Goal: Information Seeking & Learning: Learn about a topic

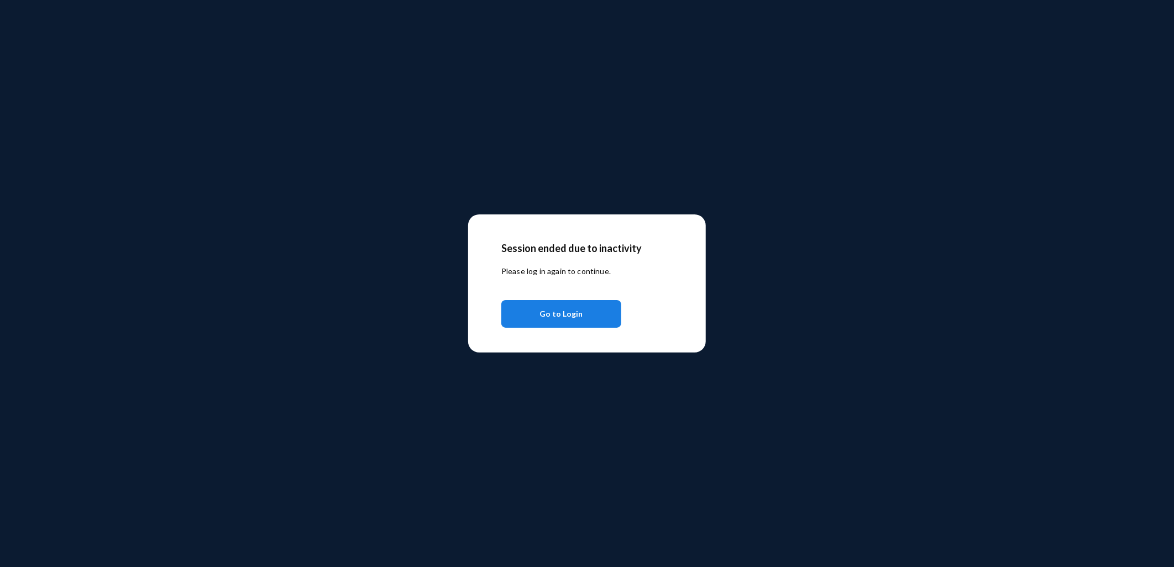
click at [546, 313] on span "Go to Login" at bounding box center [561, 314] width 43 height 20
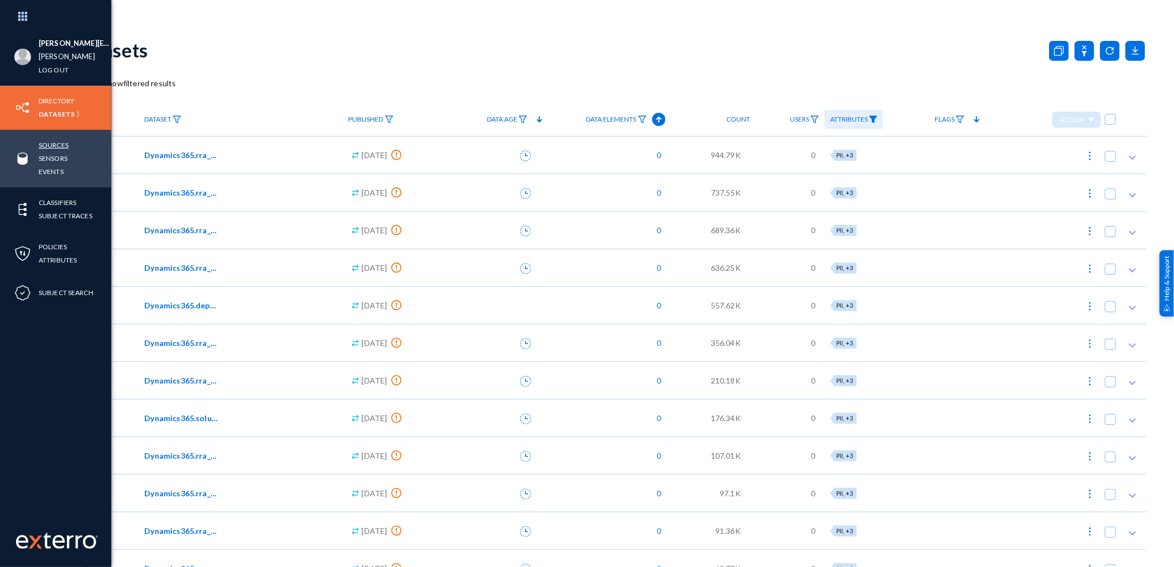
click at [53, 146] on link "Sources" at bounding box center [54, 145] width 30 height 13
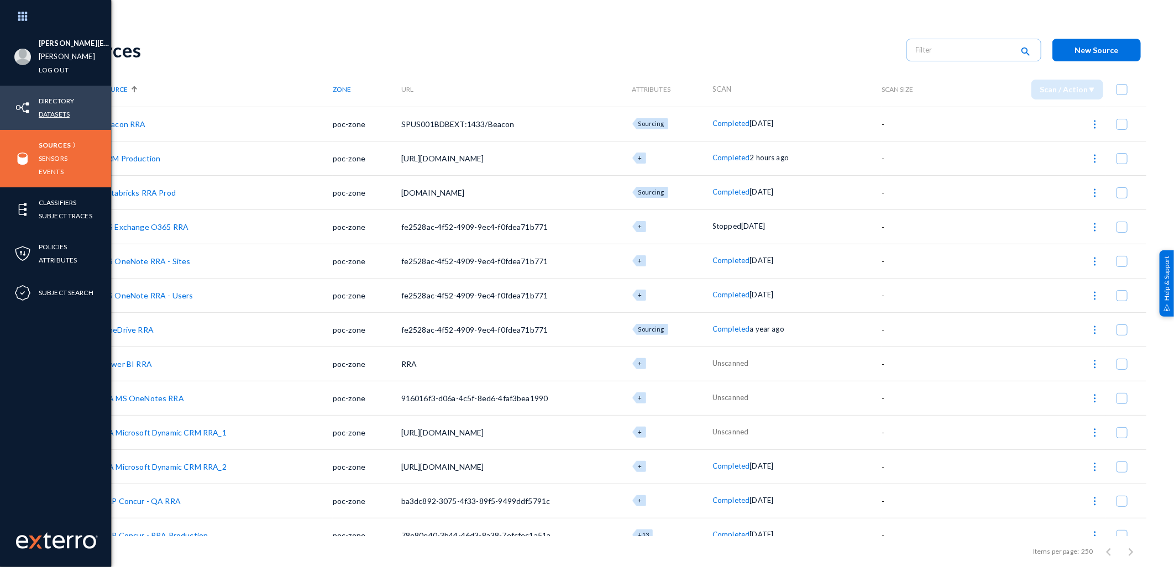
click at [51, 116] on link "Datasets" at bounding box center [54, 114] width 31 height 13
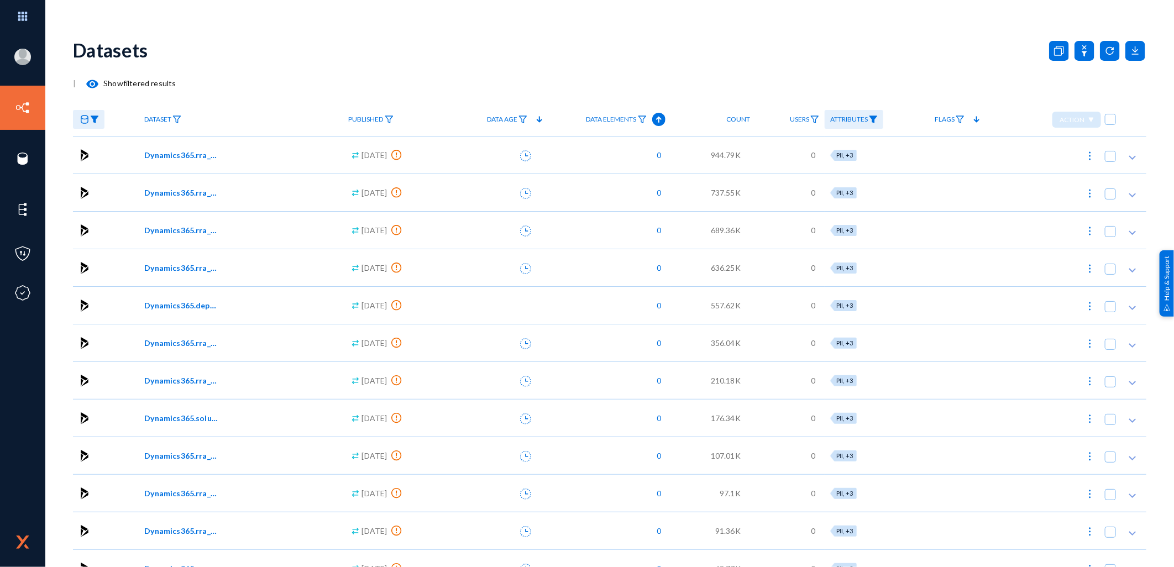
click at [91, 122] on img at bounding box center [94, 120] width 9 height 8
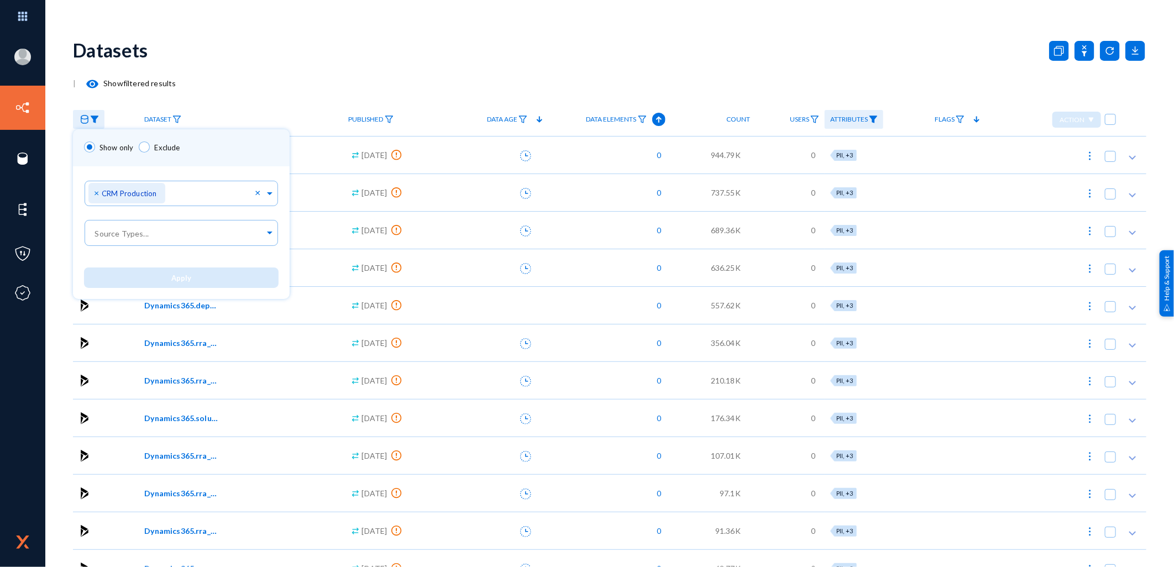
click at [468, 87] on div at bounding box center [587, 283] width 1174 height 567
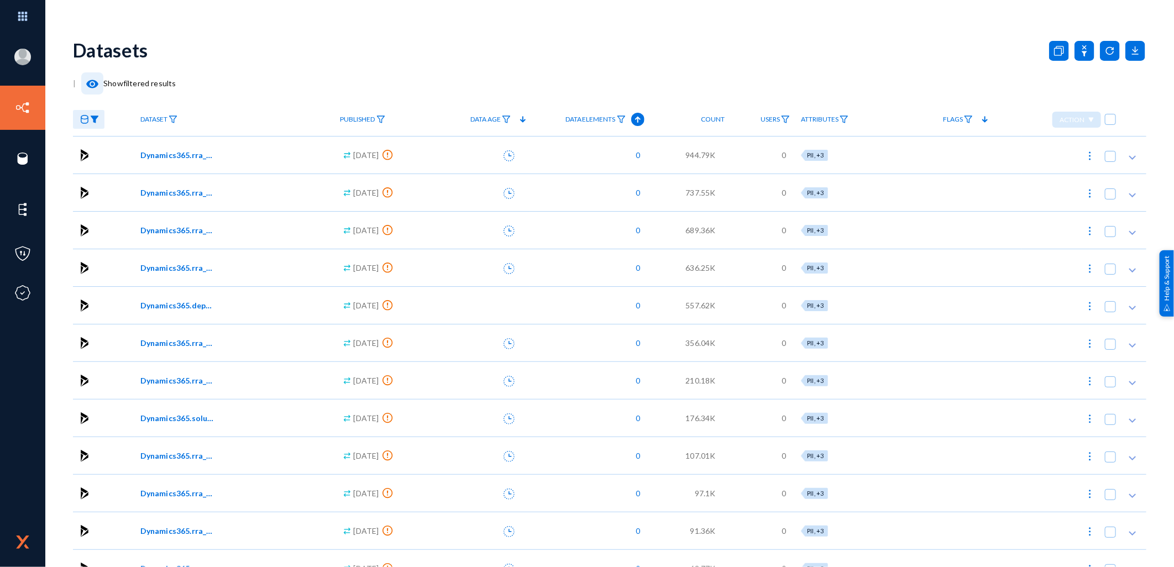
click at [95, 83] on mat-icon "visibility" at bounding box center [92, 83] width 13 height 13
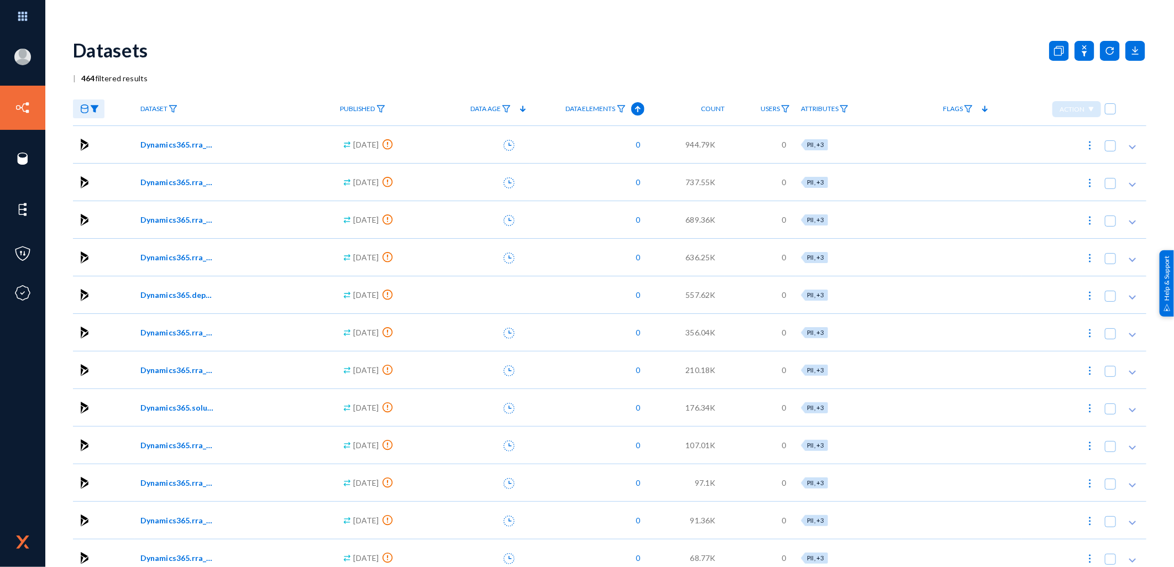
click at [854, 108] on link "Attributes" at bounding box center [824, 108] width 59 height 19
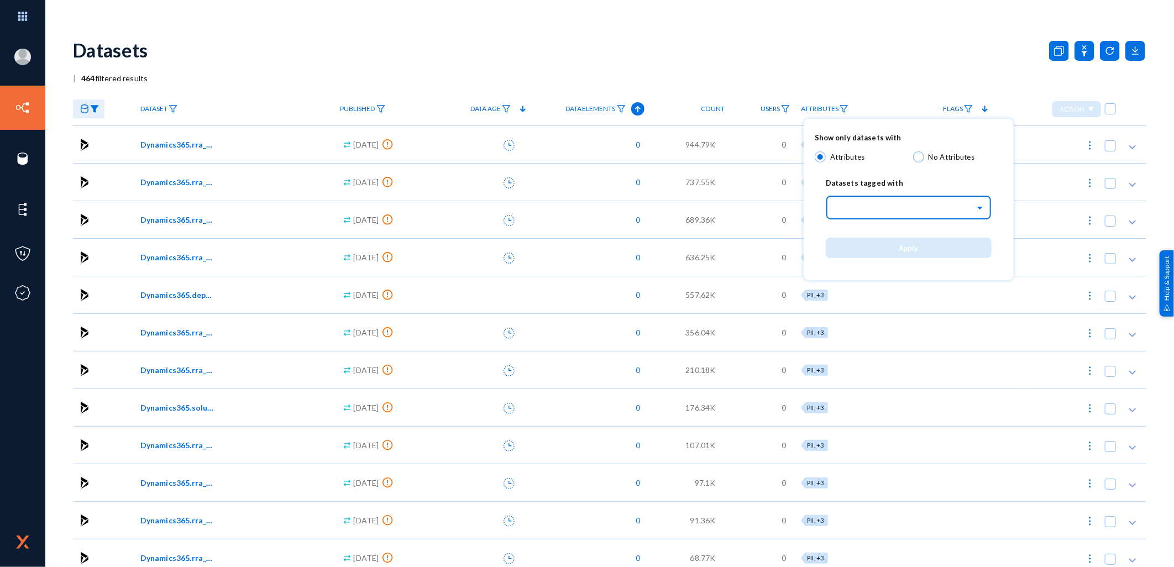
click at [917, 205] on input "text" at bounding box center [914, 206] width 155 height 19
click at [879, 276] on span "Data Classification" at bounding box center [868, 277] width 66 height 9
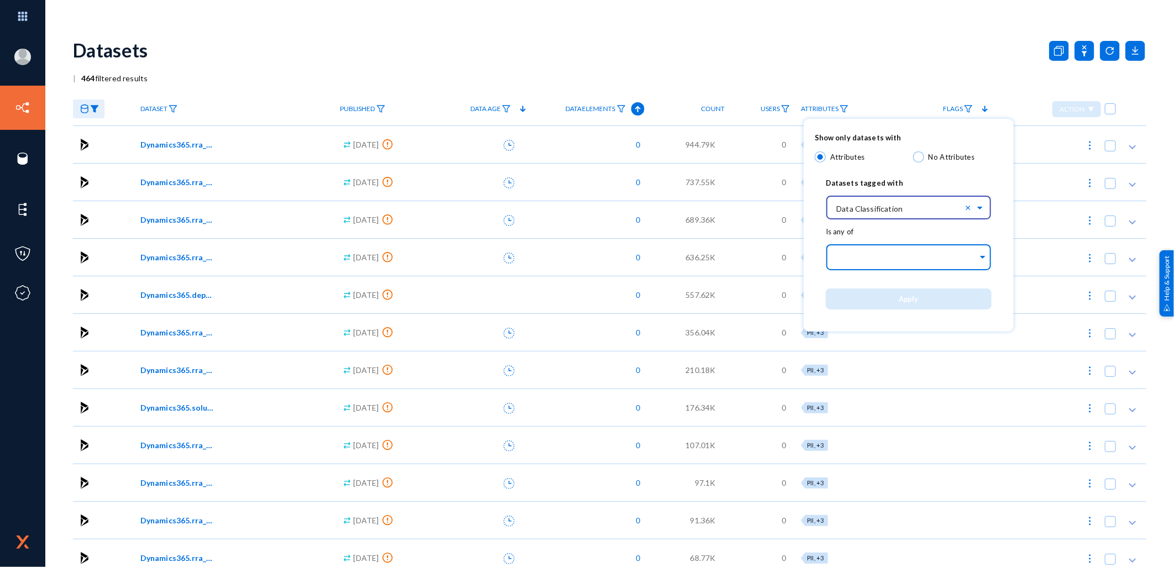
click at [862, 261] on input "text" at bounding box center [906, 259] width 143 height 11
click at [859, 311] on div "PII" at bounding box center [909, 305] width 166 height 23
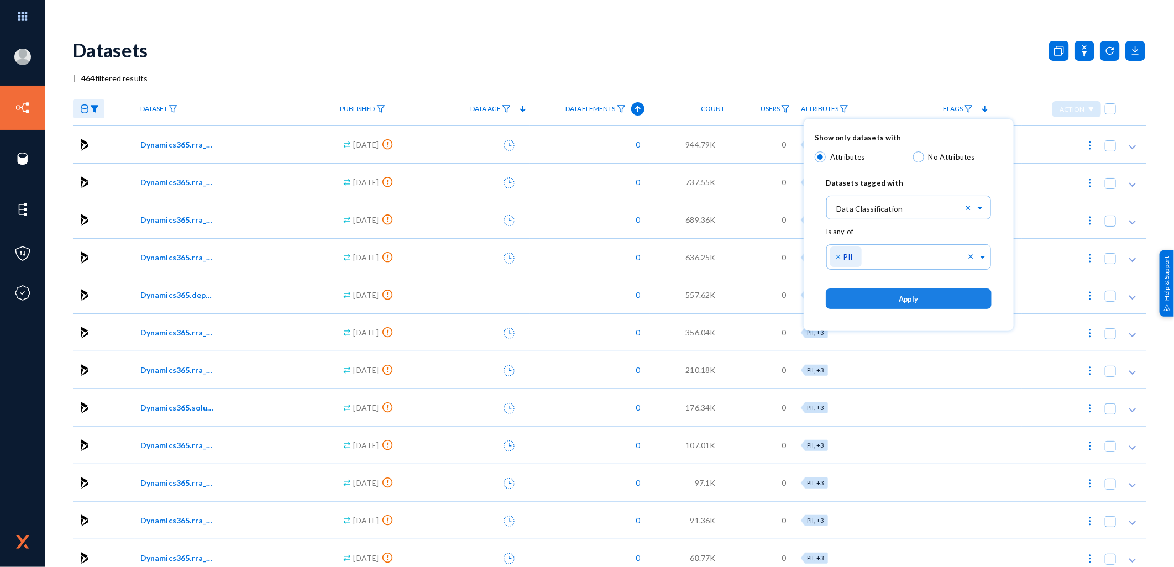
click at [878, 301] on button "Apply" at bounding box center [909, 299] width 166 height 20
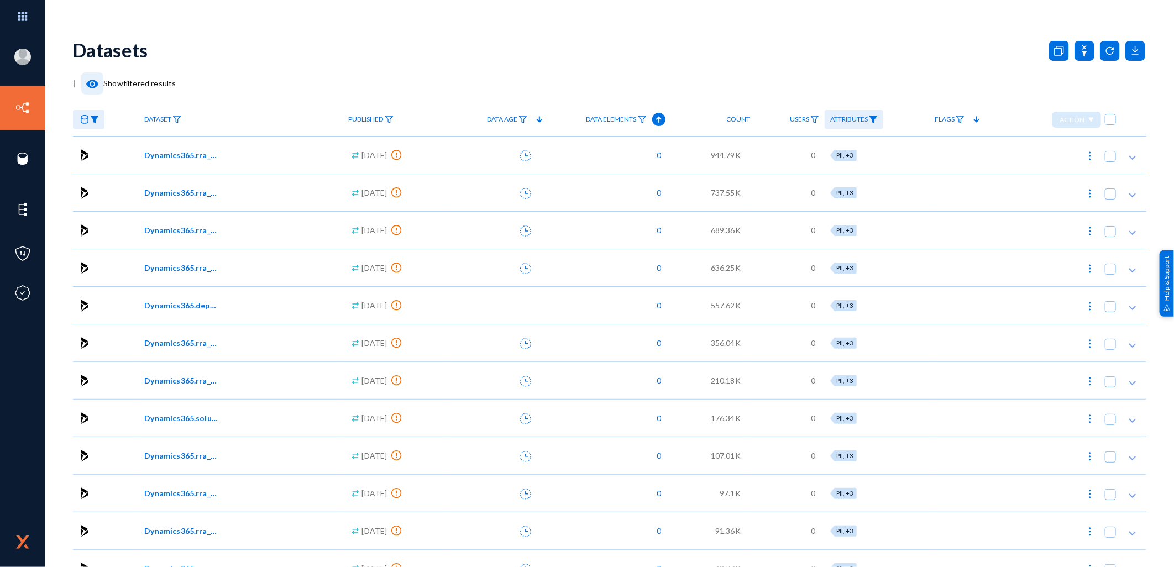
click at [89, 81] on mat-icon "visibility" at bounding box center [92, 83] width 13 height 13
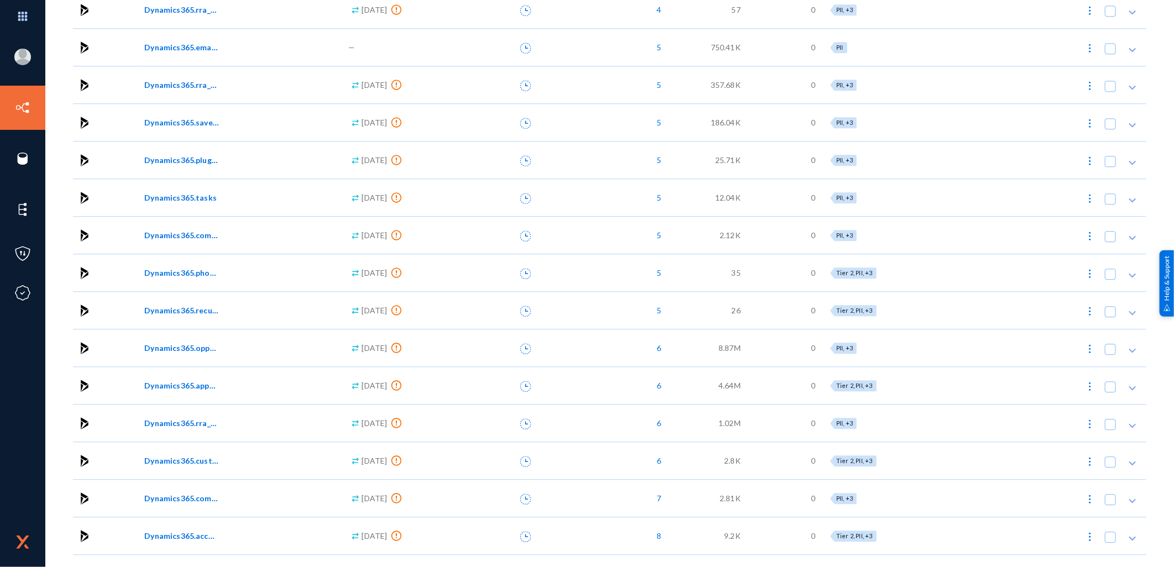
scroll to position [7036, 0]
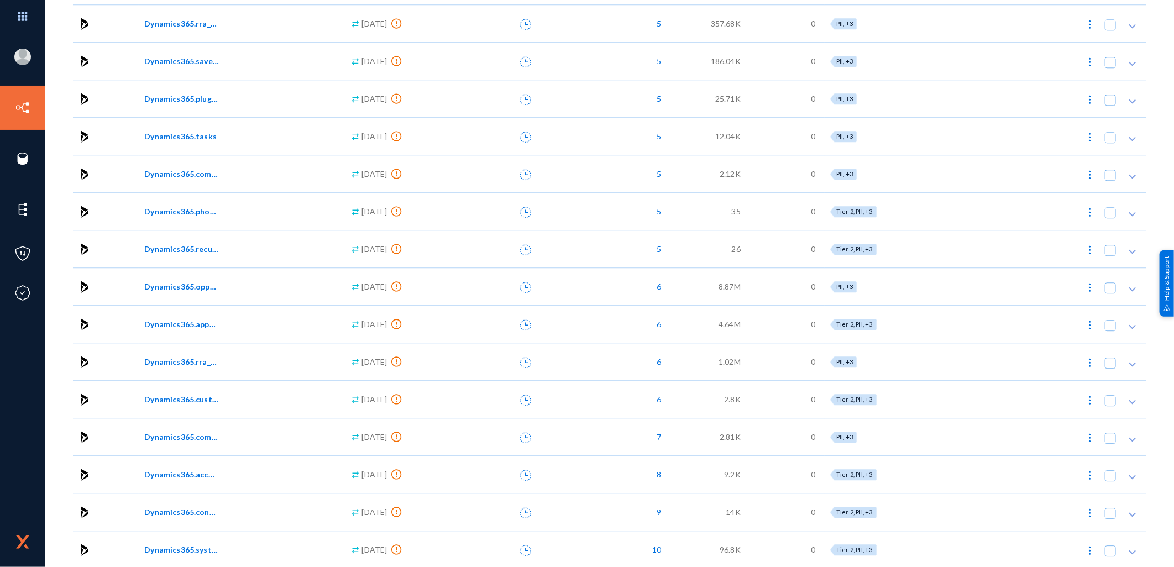
click at [134, 543] on div at bounding box center [106, 550] width 66 height 38
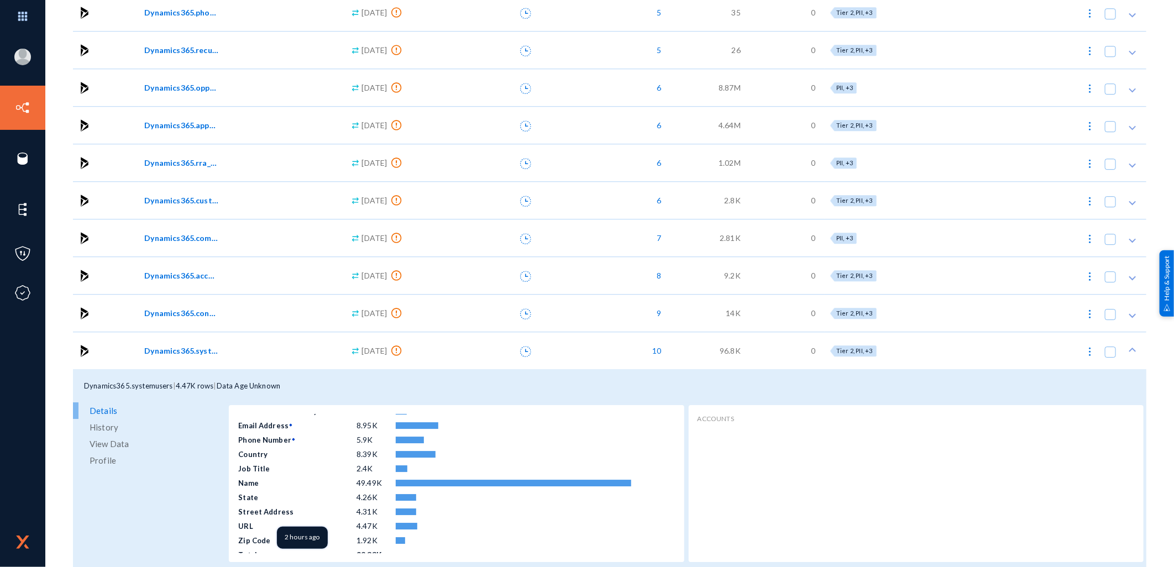
scroll to position [35, 0]
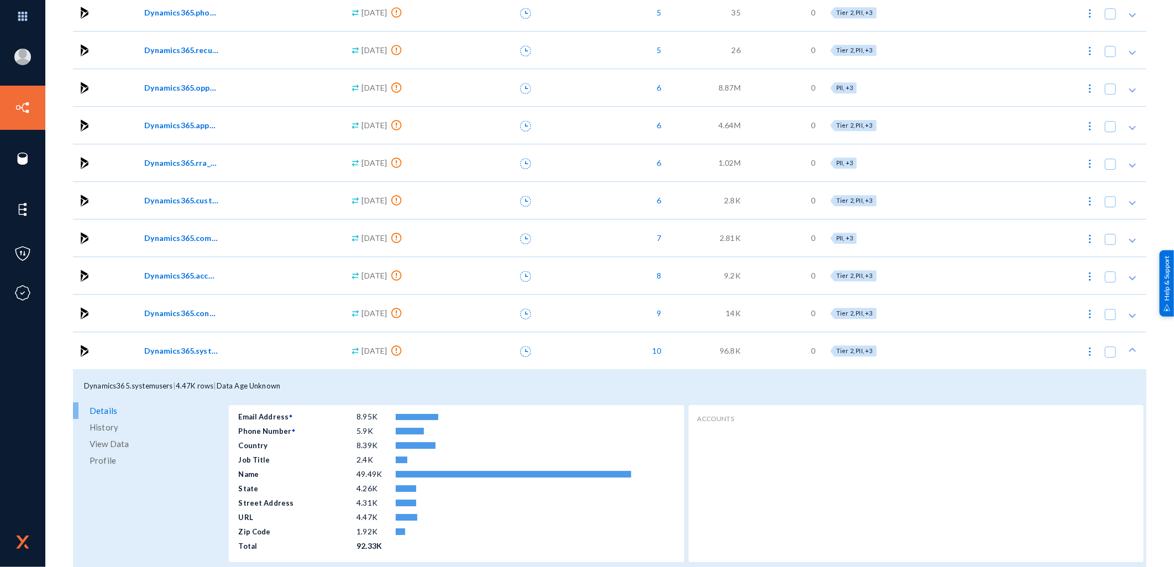
click at [113, 441] on span "View Data" at bounding box center [109, 444] width 39 height 17
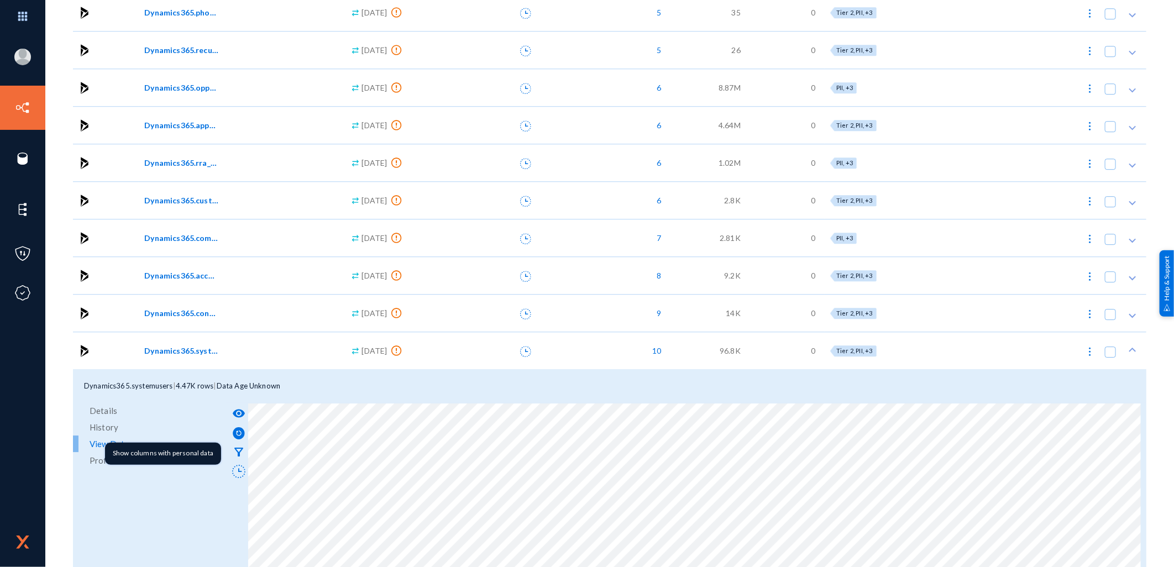
click at [237, 448] on mat-icon "filter_alt" at bounding box center [238, 451] width 13 height 13
click at [241, 412] on mat-icon "visibility" at bounding box center [238, 413] width 13 height 13
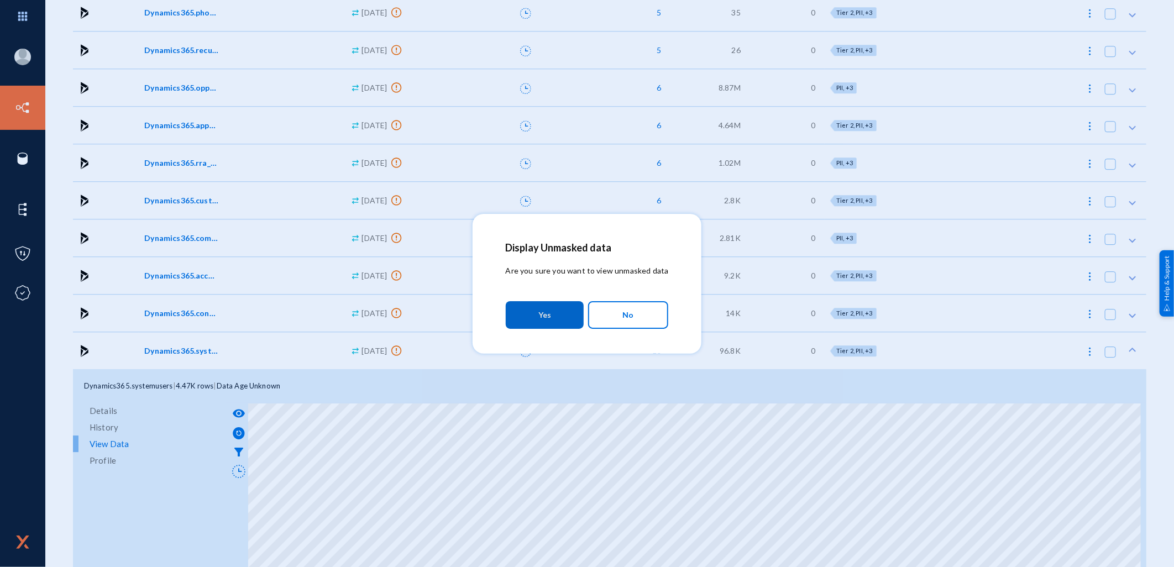
click at [528, 314] on button "Yes" at bounding box center [545, 315] width 78 height 28
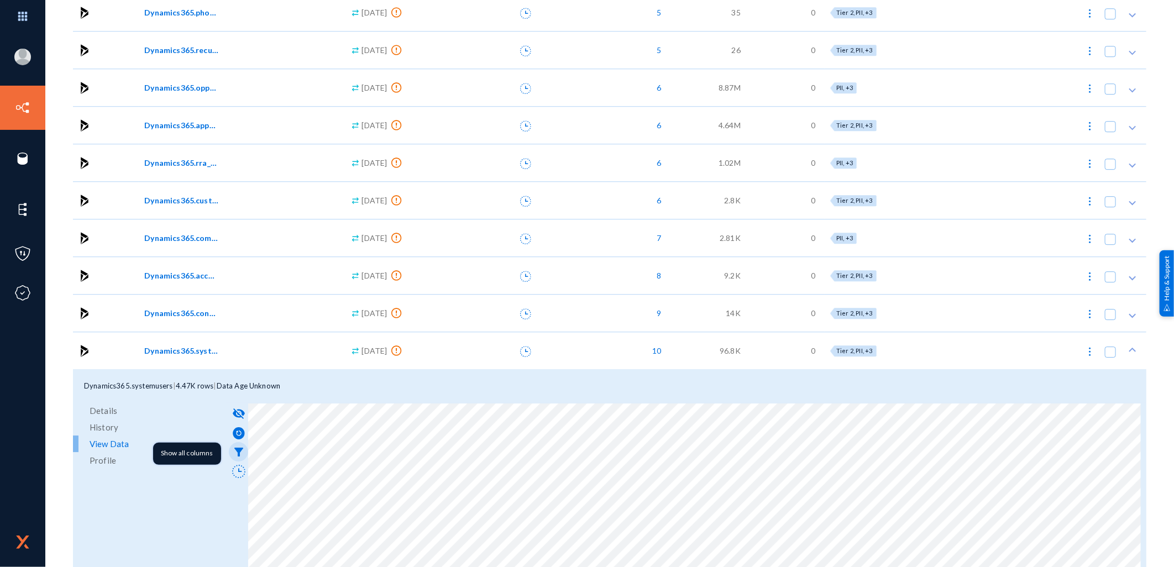
click at [236, 445] on mat-icon "filter_alt" at bounding box center [238, 451] width 13 height 13
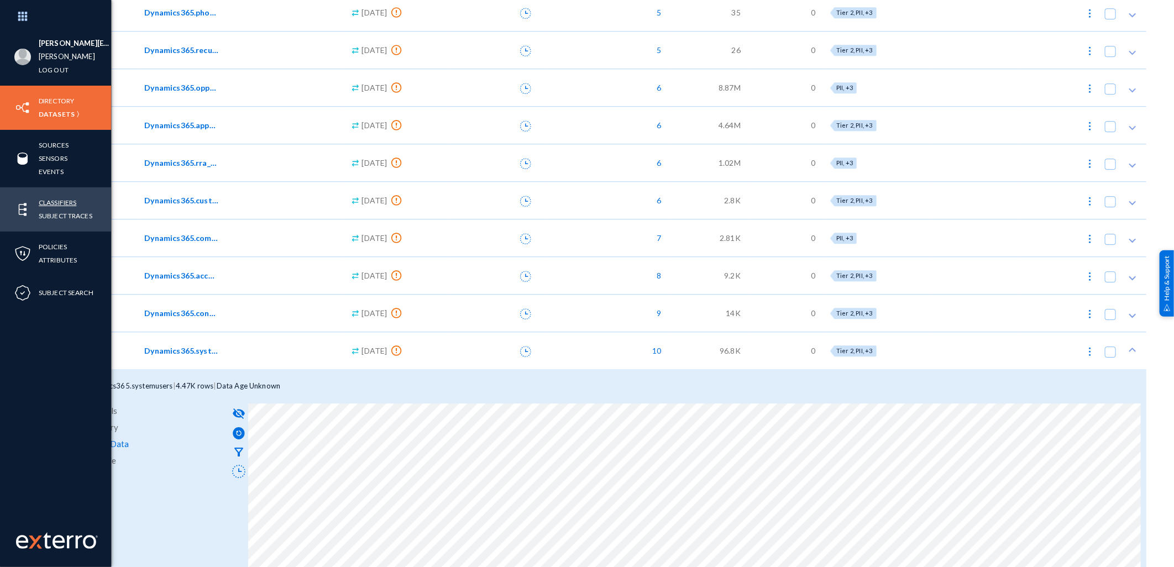
click at [49, 203] on link "Classifiers" at bounding box center [58, 202] width 38 height 13
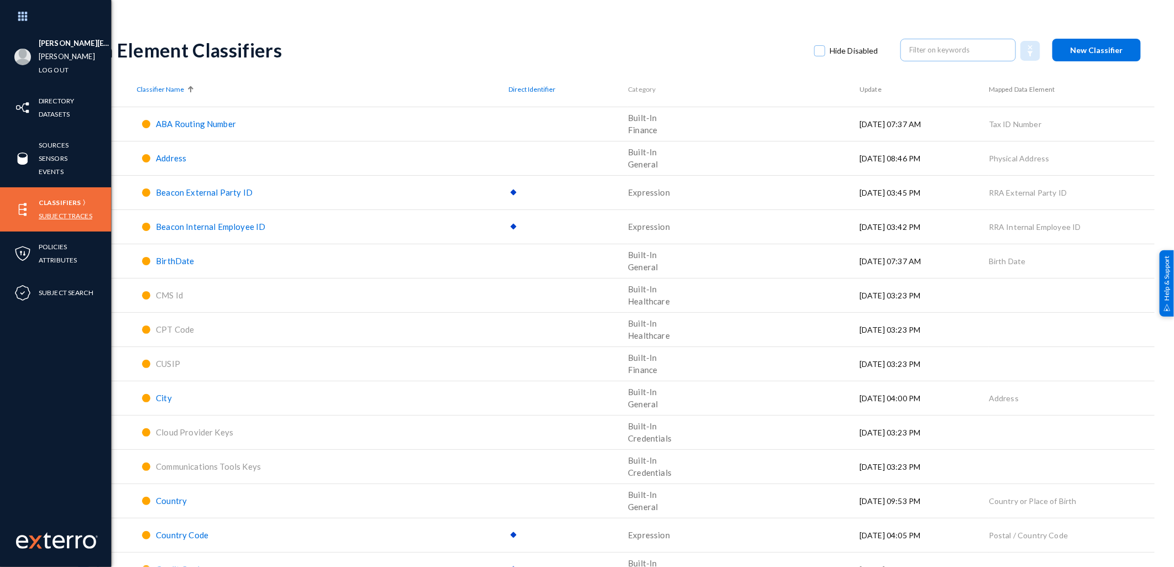
click at [67, 216] on link "Subject Traces" at bounding box center [66, 215] width 54 height 13
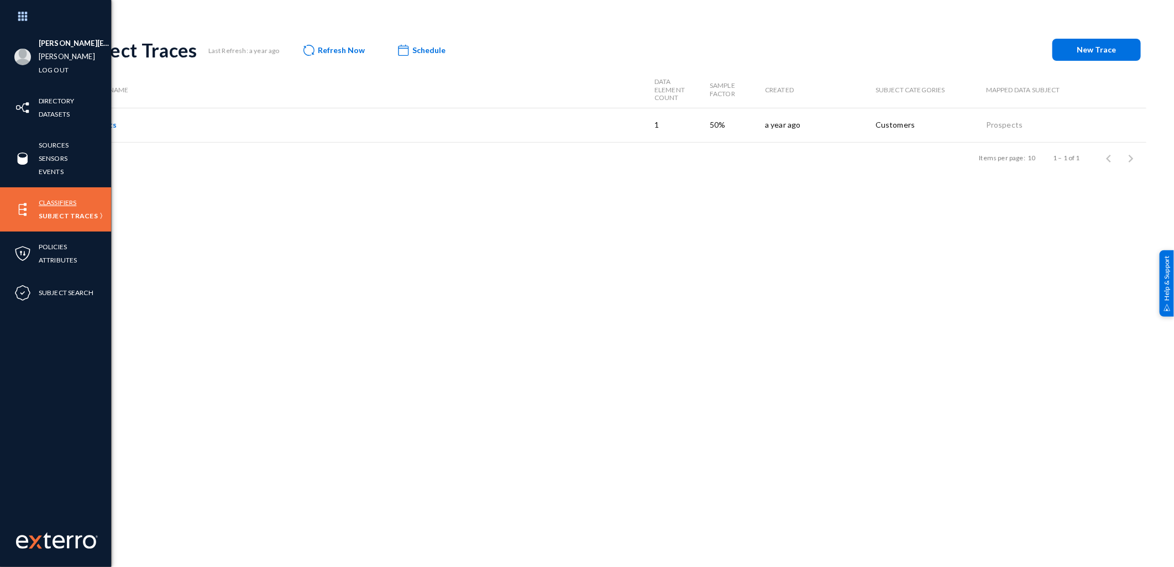
click at [69, 199] on link "Classifiers" at bounding box center [58, 202] width 38 height 13
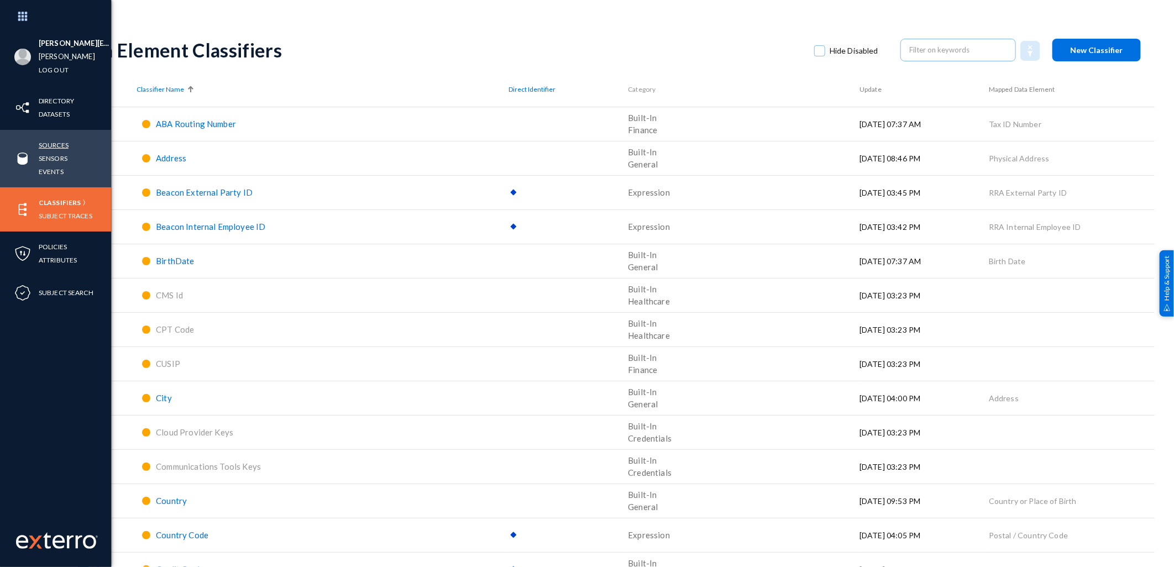
click at [55, 149] on link "Sources" at bounding box center [54, 145] width 30 height 13
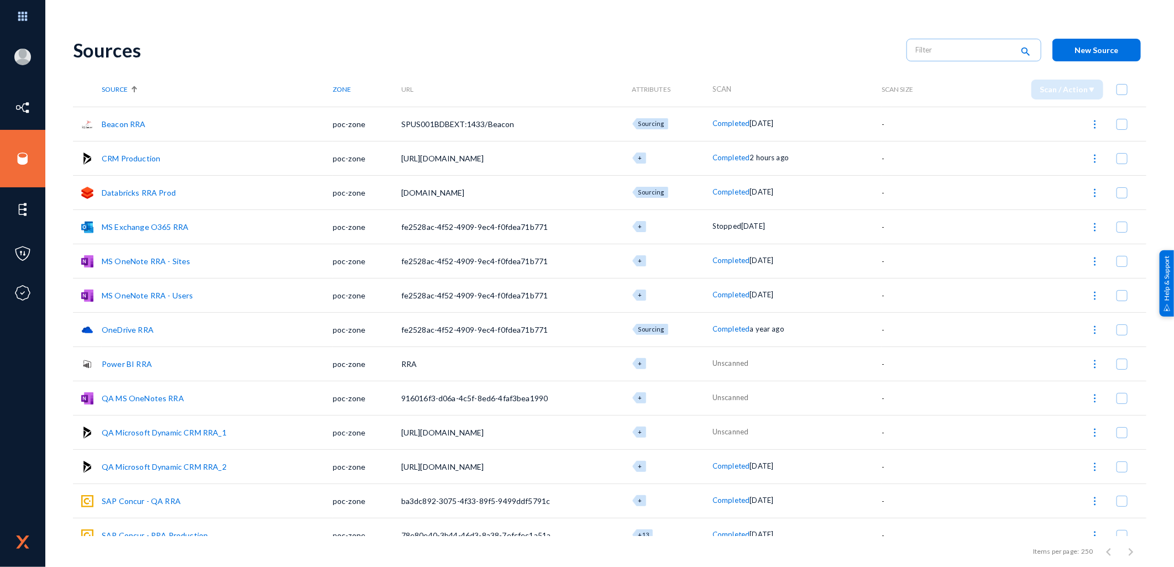
click at [154, 191] on link "Databricks RRA Prod" at bounding box center [139, 192] width 74 height 9
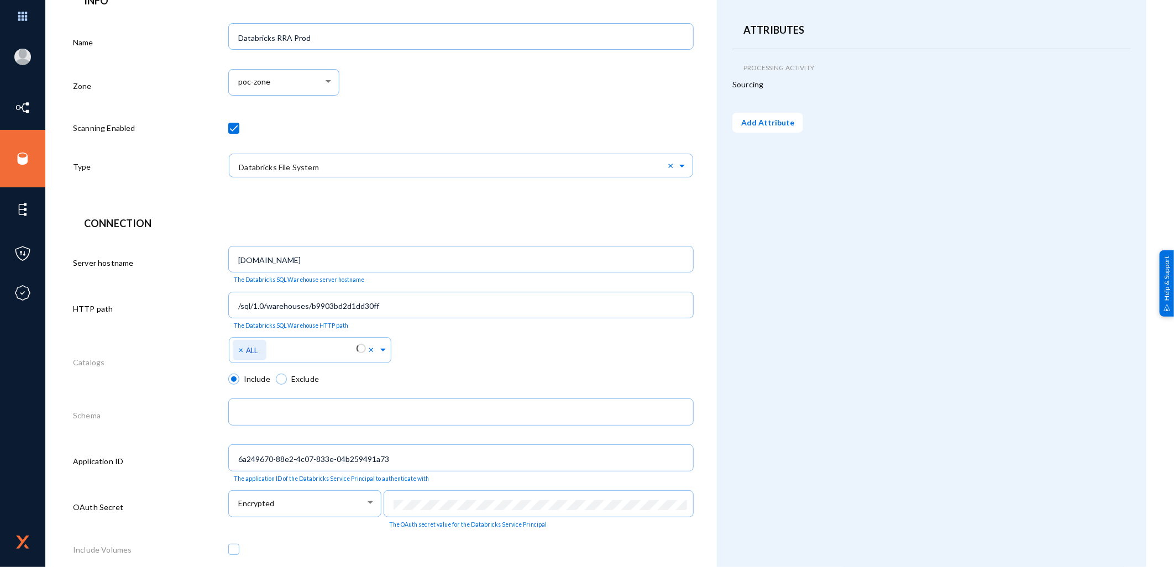
scroll to position [202, 0]
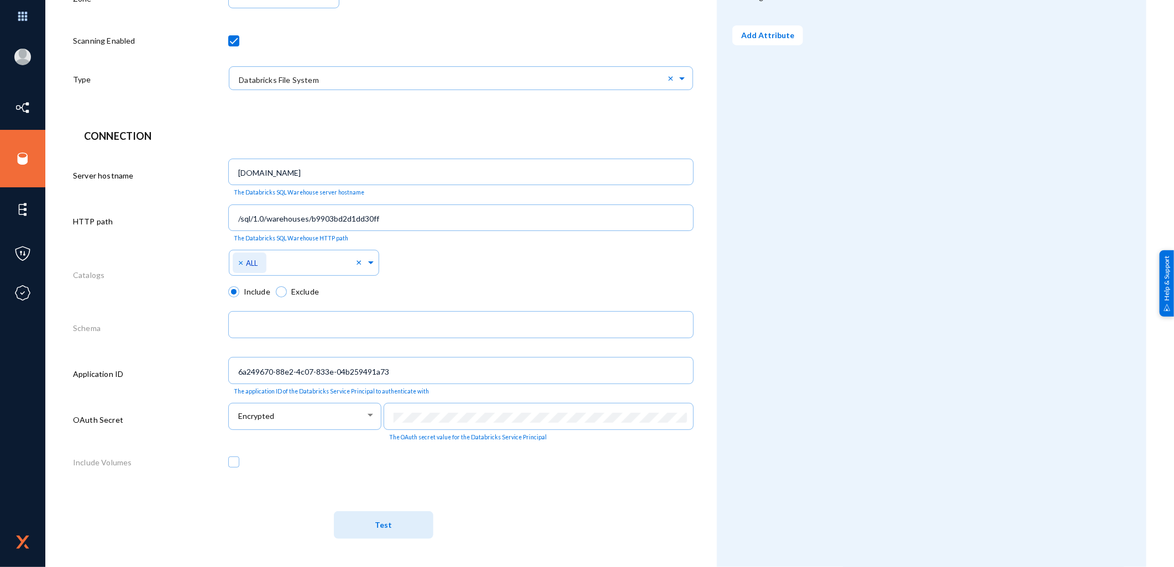
click at [379, 525] on span "Test" at bounding box center [383, 525] width 17 height 9
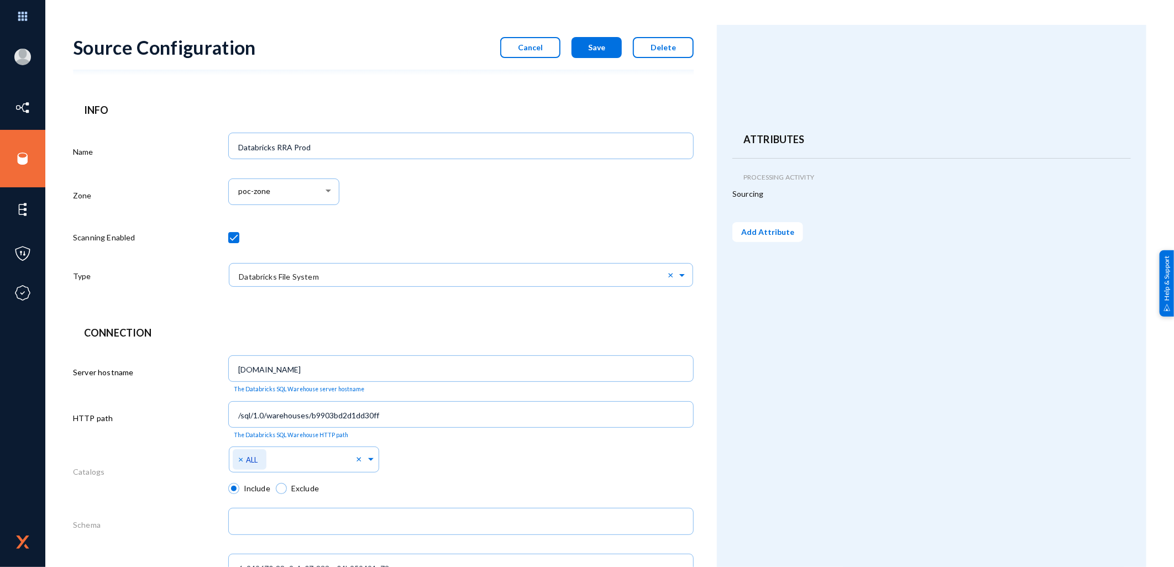
scroll to position [0, 0]
